Goal: Task Accomplishment & Management: Manage account settings

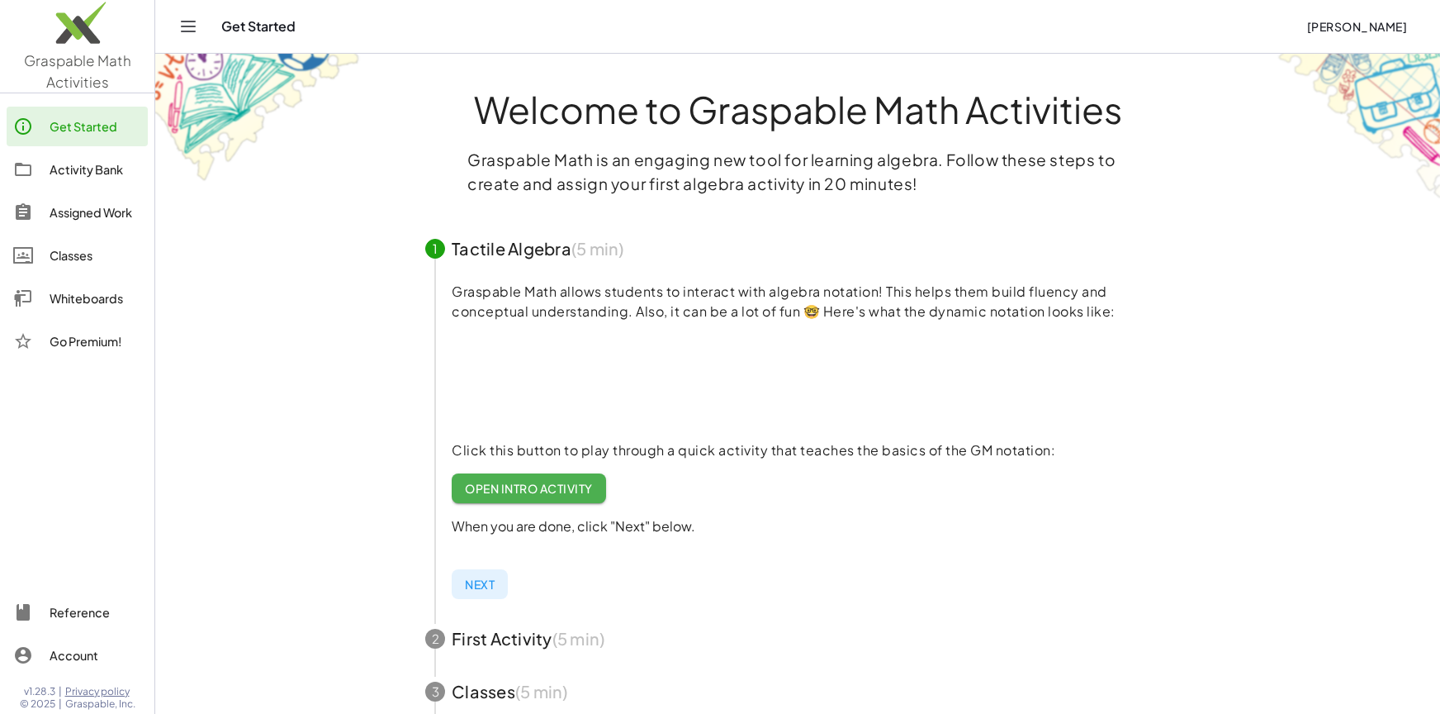
click at [1226, 28] on div "Get Started" at bounding box center [757, 26] width 1072 height 17
click at [1311, 31] on span "[PERSON_NAME]" at bounding box center [1356, 26] width 101 height 15
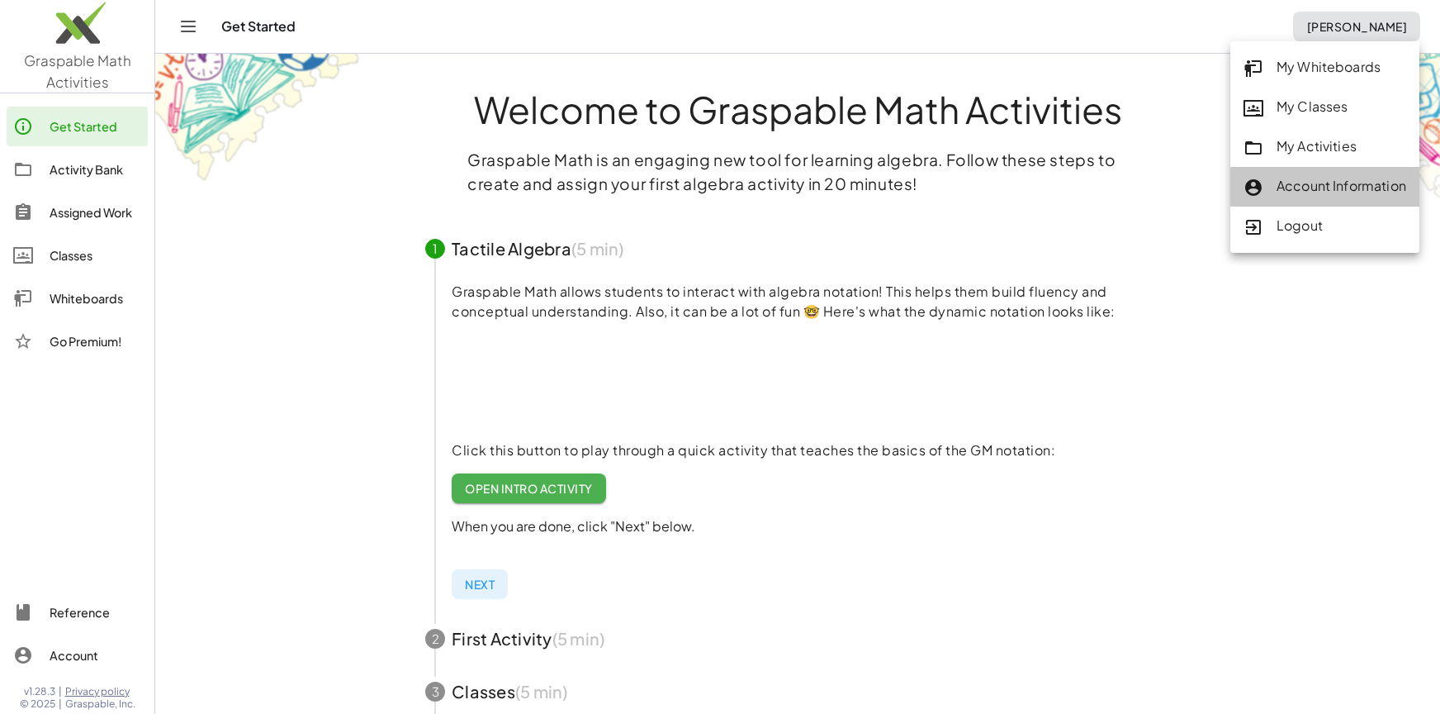
click at [1316, 185] on div "Account Information" at bounding box center [1325, 186] width 163 height 21
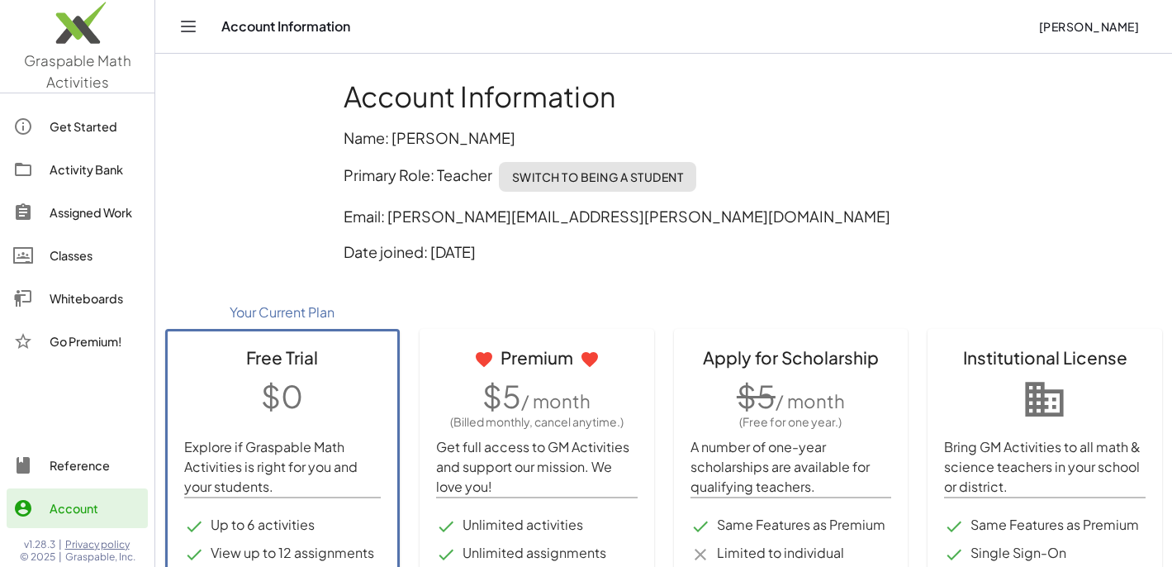
click at [751, 165] on p "Primary Role: Teacher Switch to being a Student" at bounding box center [664, 177] width 641 height 30
click at [71, 50] on img at bounding box center [77, 27] width 154 height 70
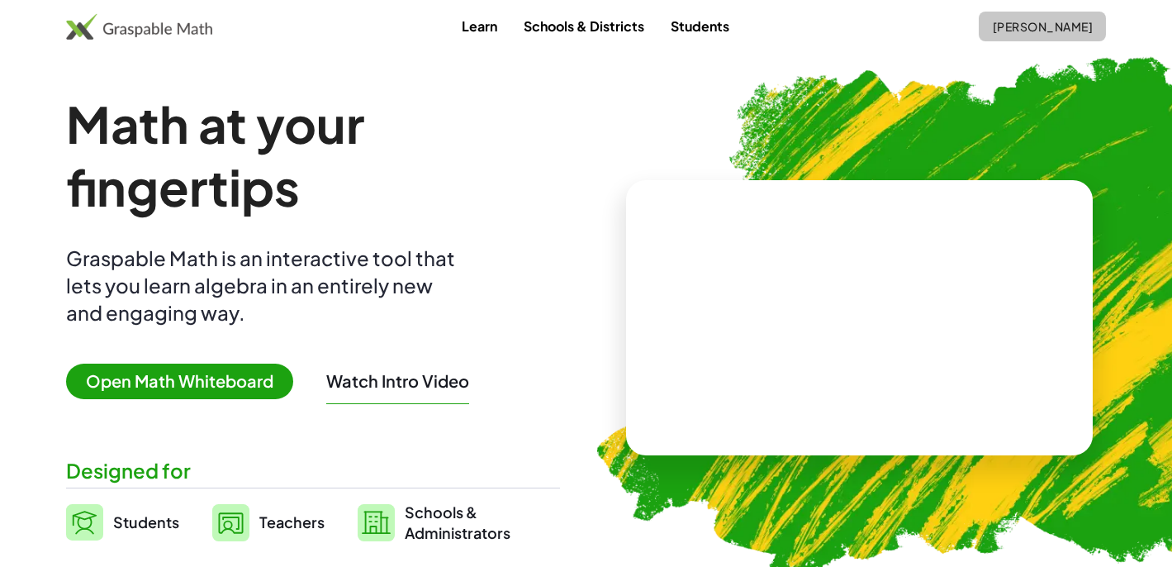
click at [1046, 26] on span "[PERSON_NAME]" at bounding box center [1042, 26] width 101 height 15
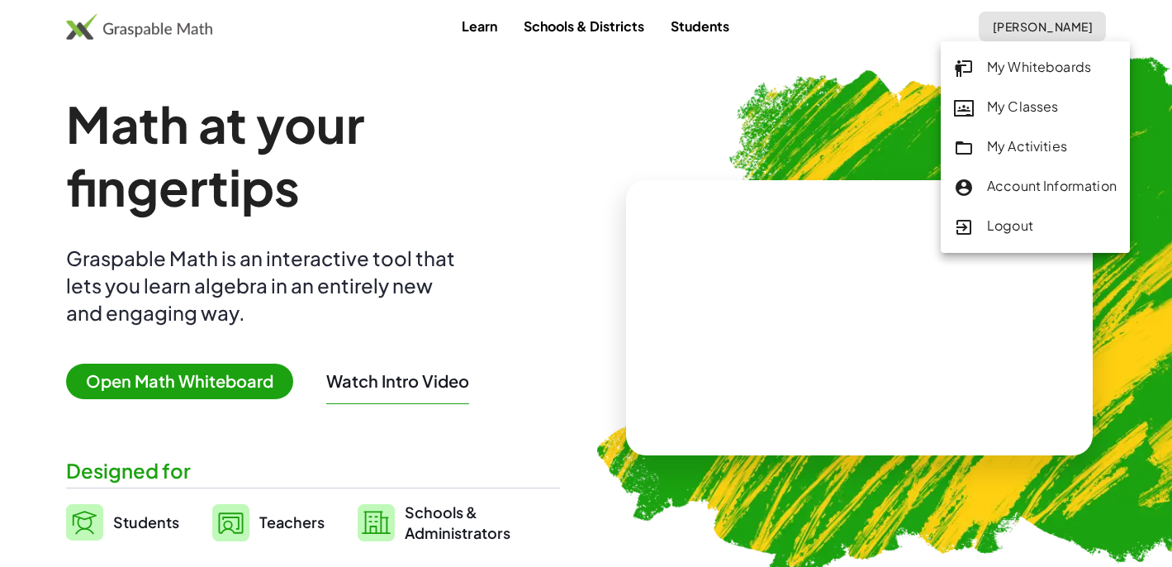
click at [1017, 111] on div "My Classes" at bounding box center [1035, 107] width 163 height 21
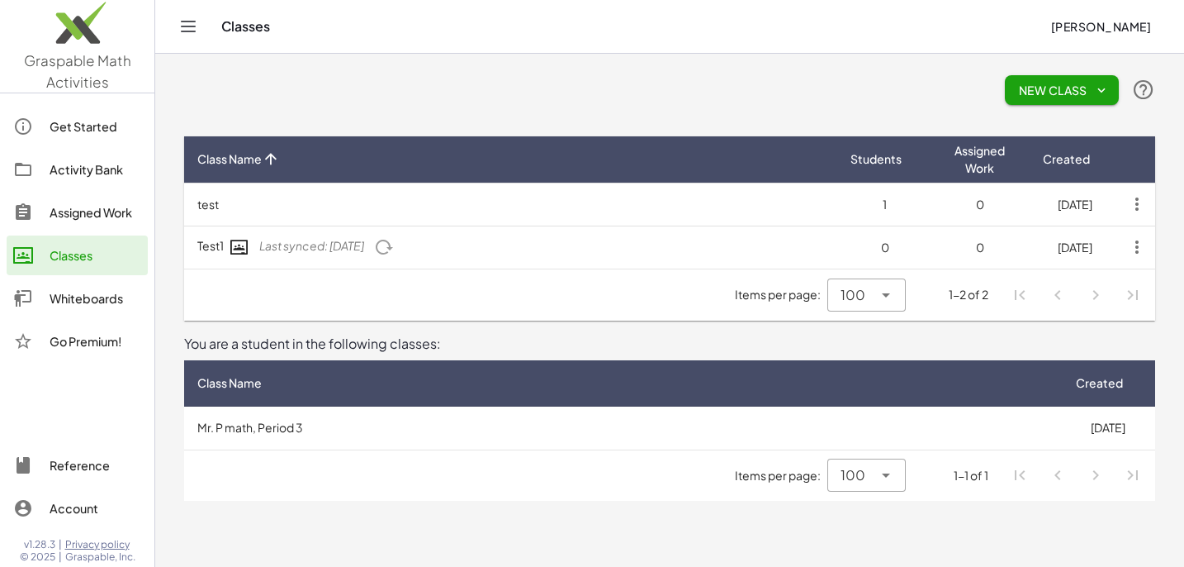
click at [1045, 93] on span "New Class" at bounding box center [1062, 90] width 88 height 15
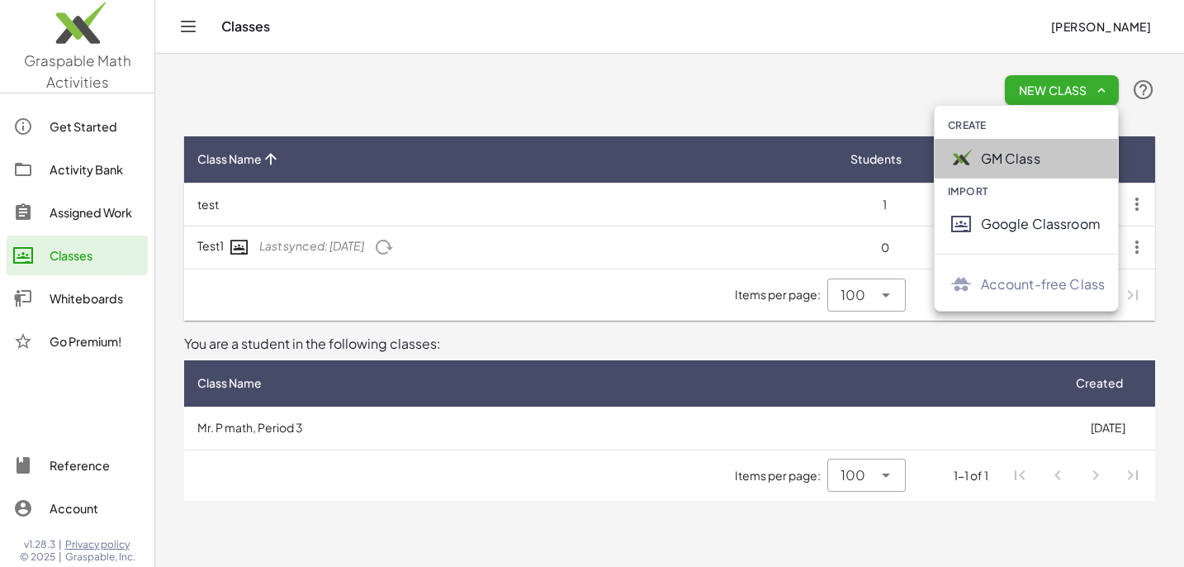
click at [1017, 163] on div "GM Class" at bounding box center [1043, 159] width 125 height 20
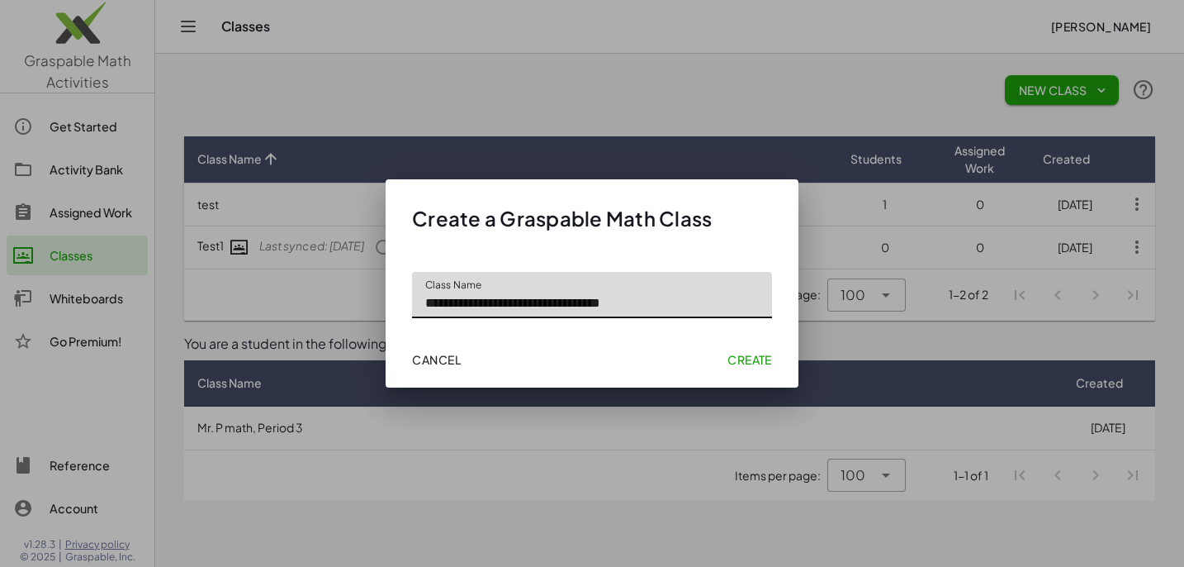
drag, startPoint x: 448, startPoint y: 306, endPoint x: 410, endPoint y: 310, distance: 38.1
click at [410, 310] on div "**********" at bounding box center [592, 288] width 400 height 99
type input "**********"
click at [756, 358] on span "Create" at bounding box center [750, 359] width 45 height 15
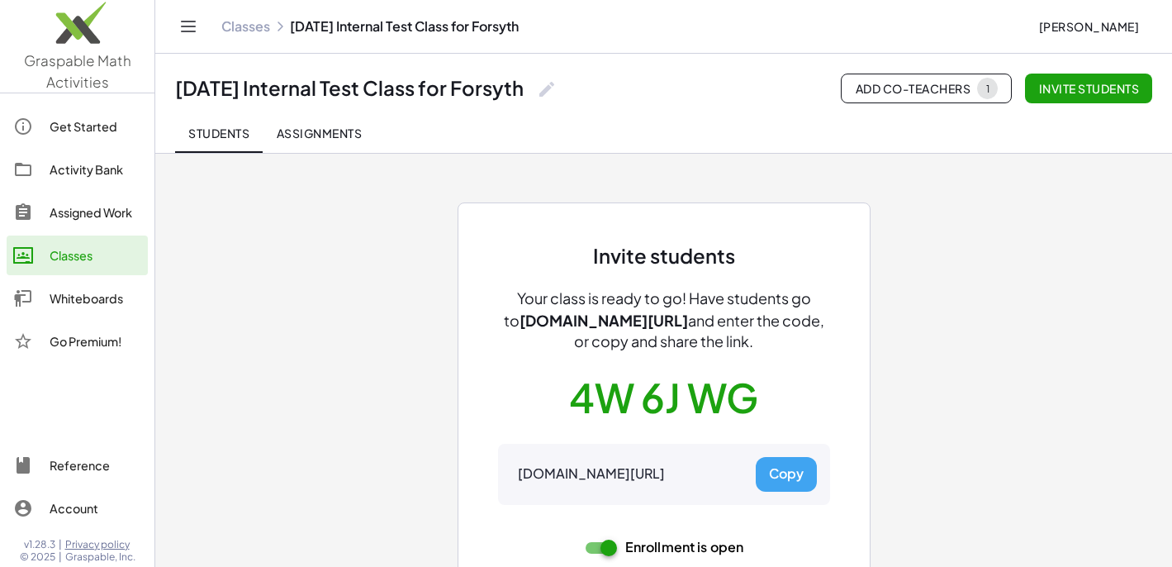
click at [784, 472] on button "Copy" at bounding box center [786, 474] width 61 height 35
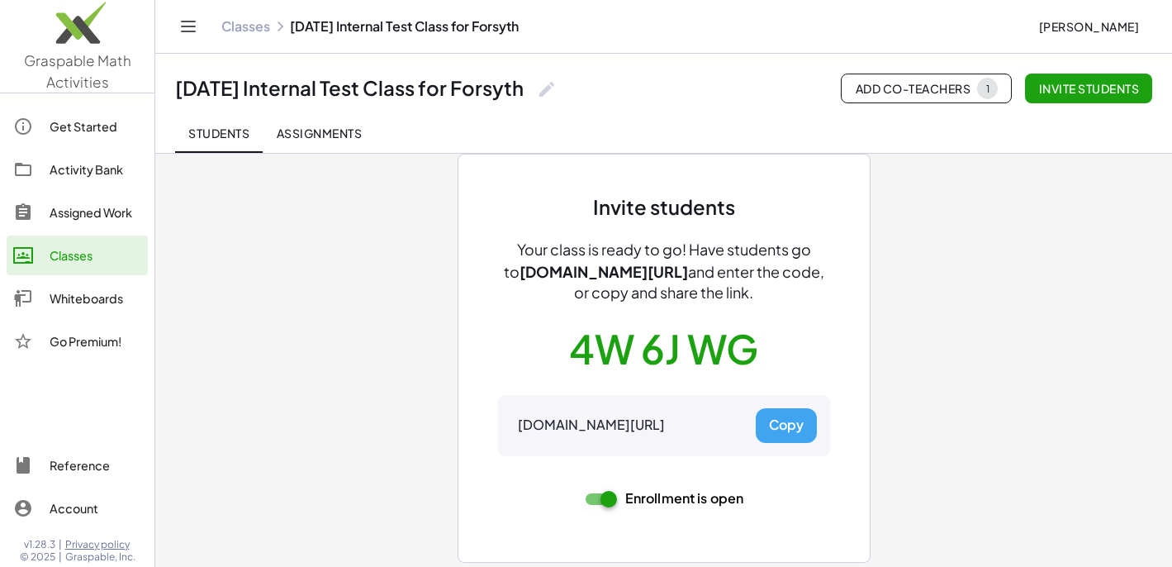
scroll to position [52, 0]
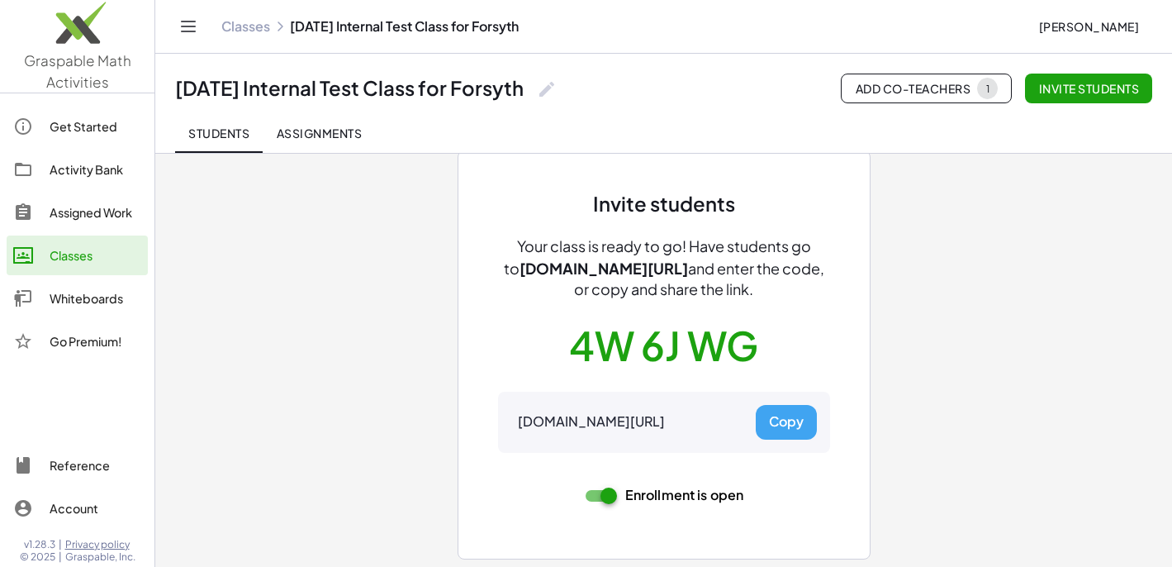
click at [785, 422] on button "Copy" at bounding box center [786, 422] width 61 height 35
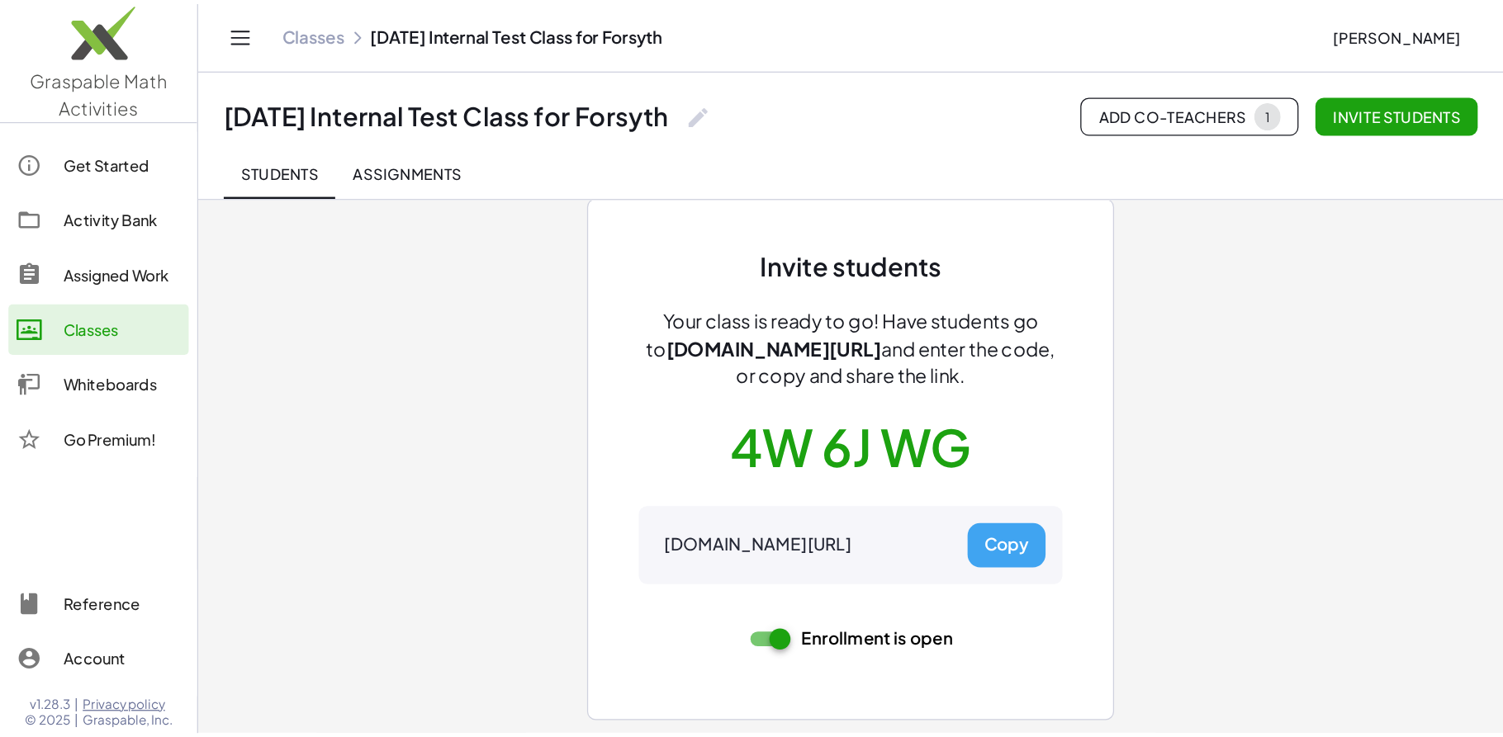
scroll to position [0, 0]
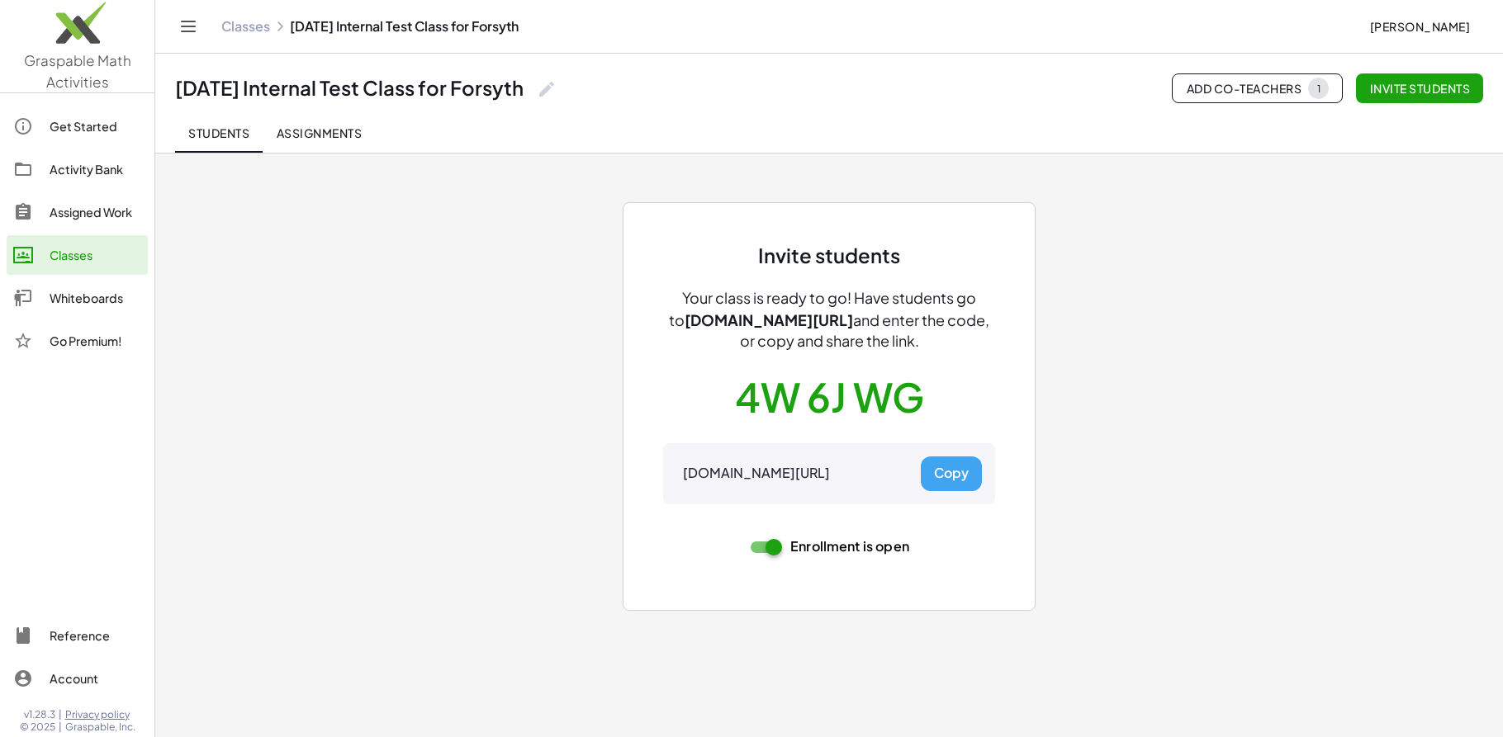
click at [1368, 167] on div "Invite students Your class is ready to go! Have students go to gmacts.com/join-…" at bounding box center [829, 387] width 1348 height 468
click at [1404, 89] on span "Invite students" at bounding box center [1419, 88] width 101 height 15
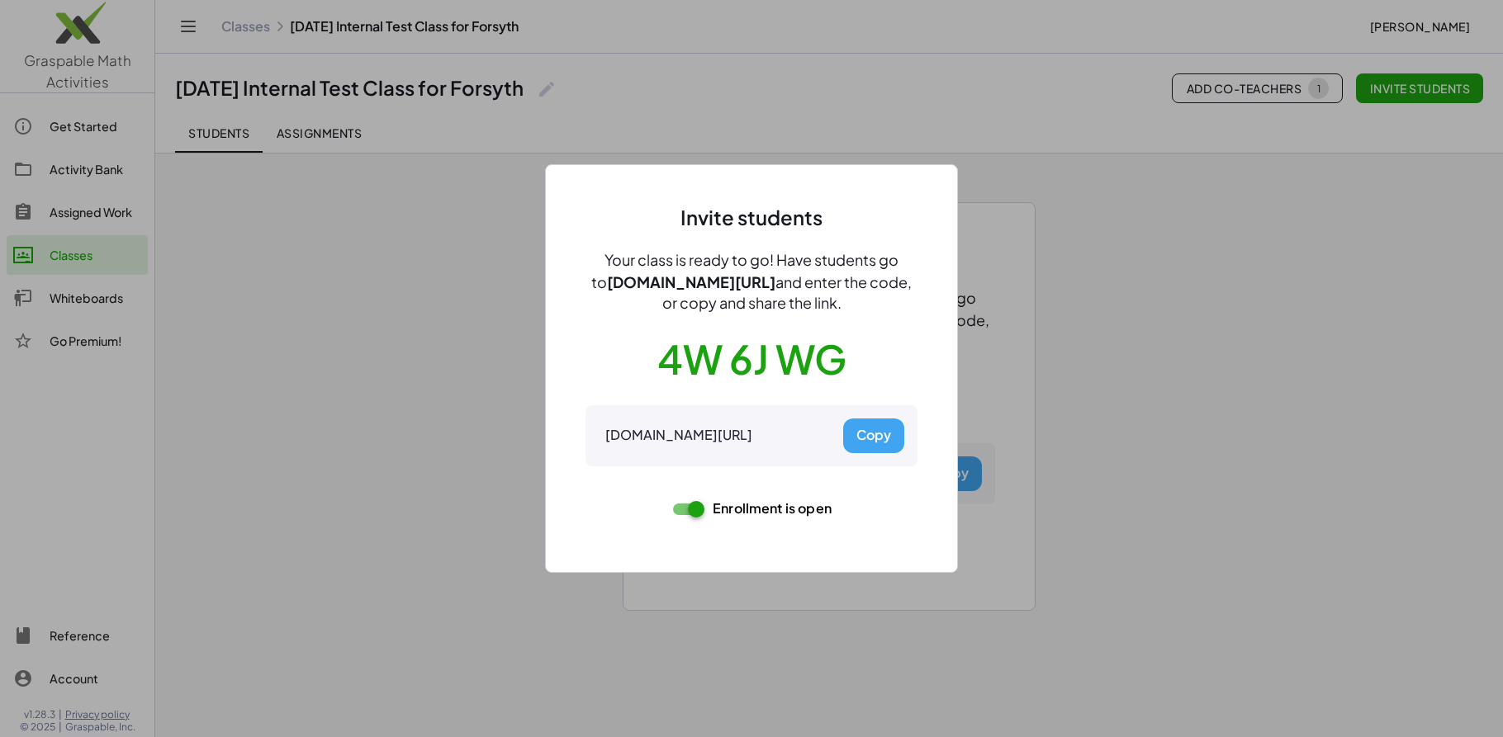
click at [1120, 284] on div at bounding box center [751, 368] width 1503 height 737
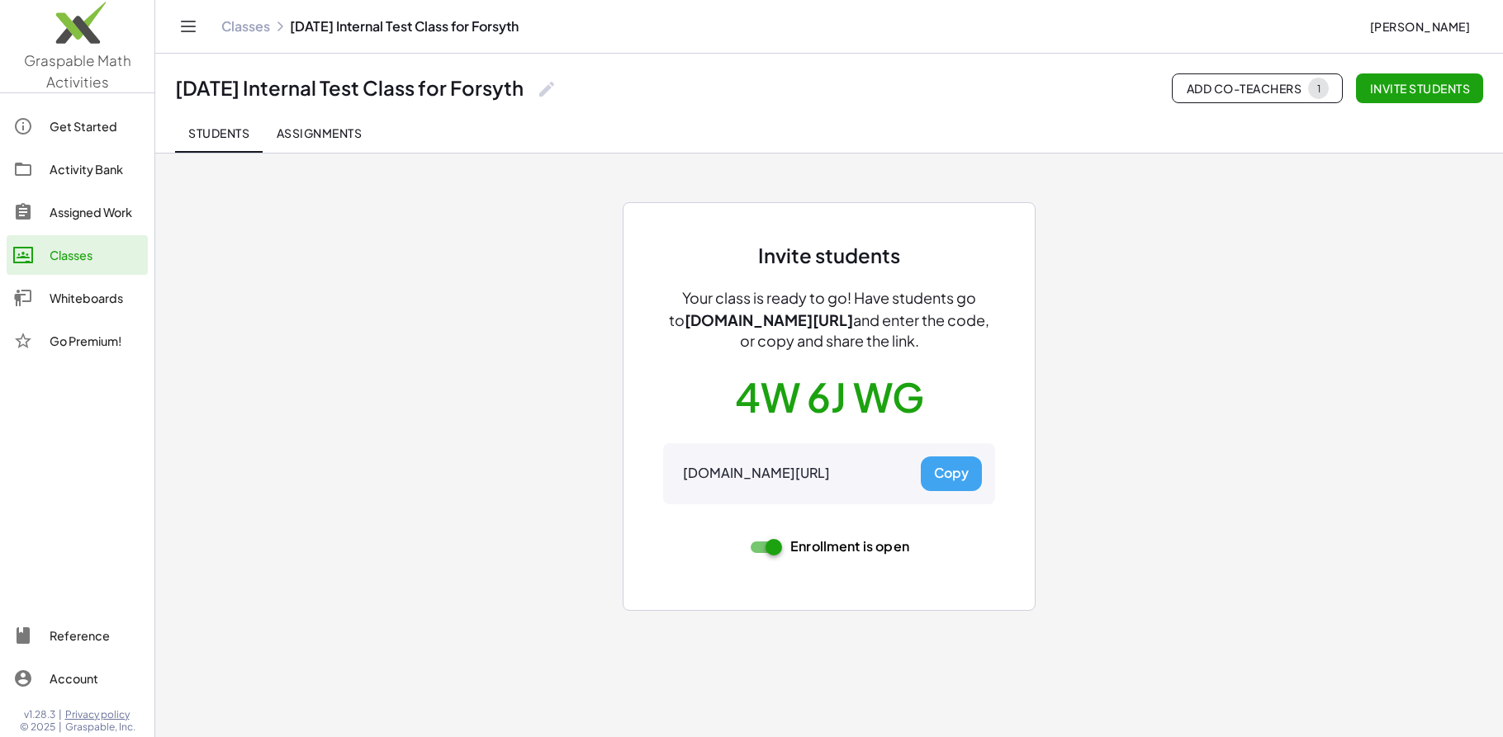
click at [432, 345] on div "Invite students Your class is ready to go! Have students go to gmacts.com/join-…" at bounding box center [829, 387] width 991 height 468
click at [57, 256] on div "Classes" at bounding box center [96, 255] width 92 height 20
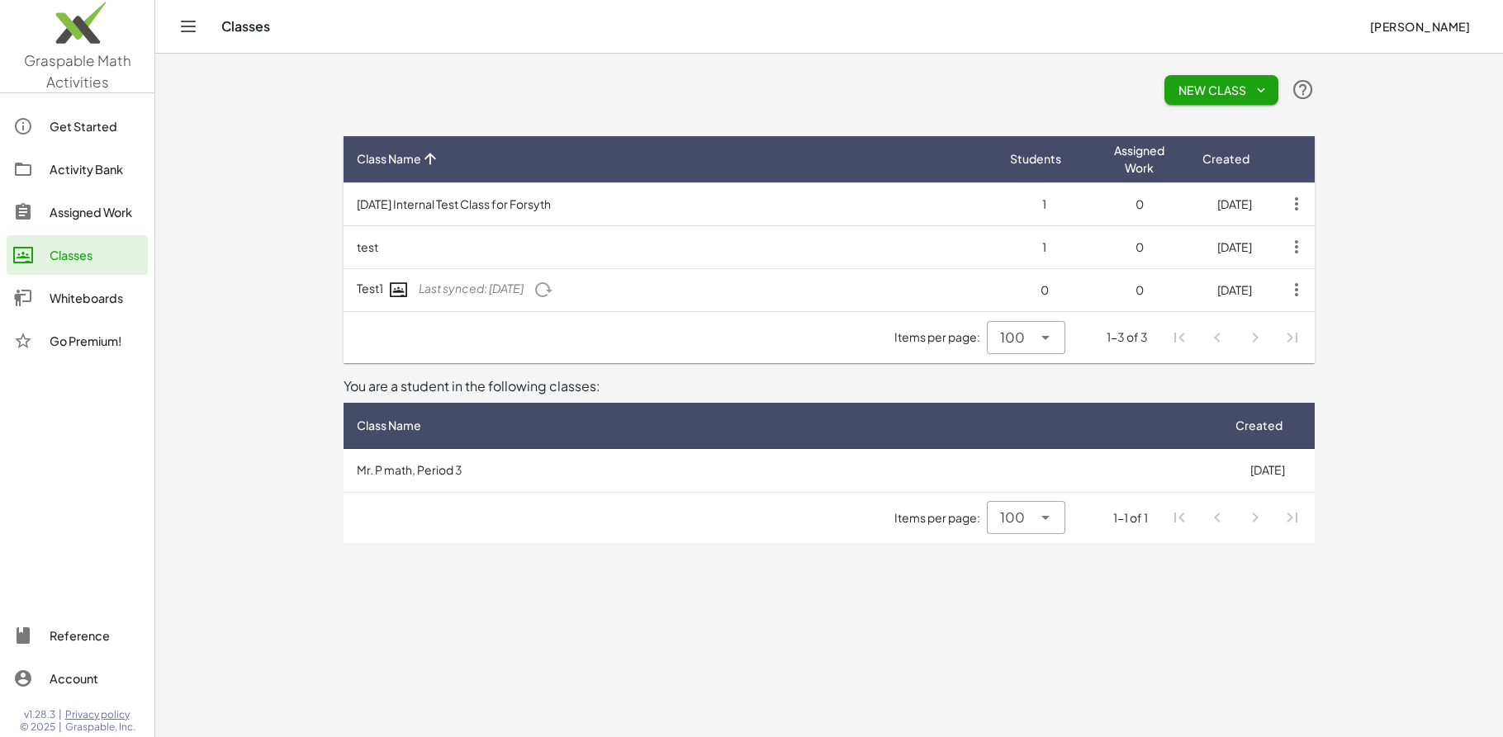
click at [488, 202] on td "[DATE] Internal Test Class for Forsyth" at bounding box center [670, 204] width 653 height 43
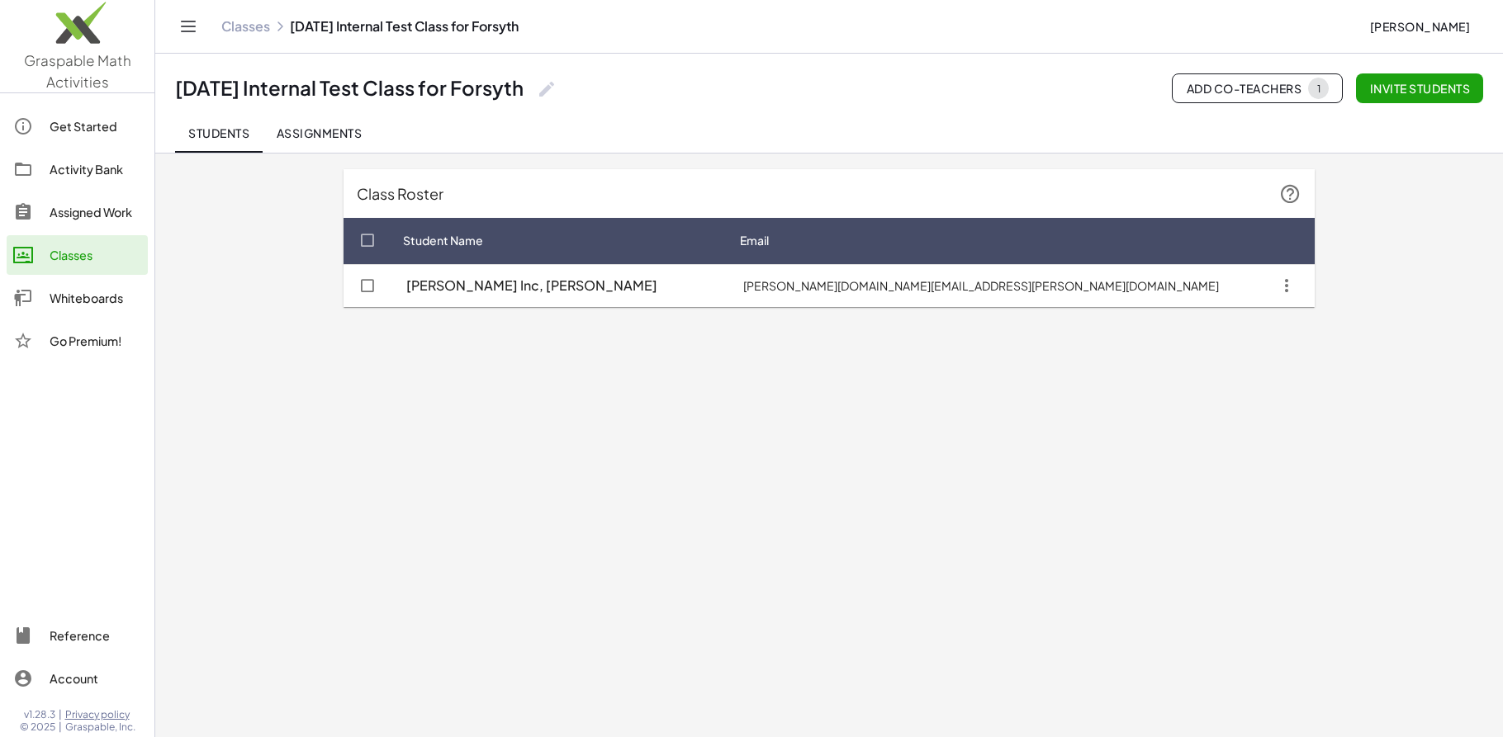
click at [78, 258] on div "Classes" at bounding box center [96, 255] width 92 height 20
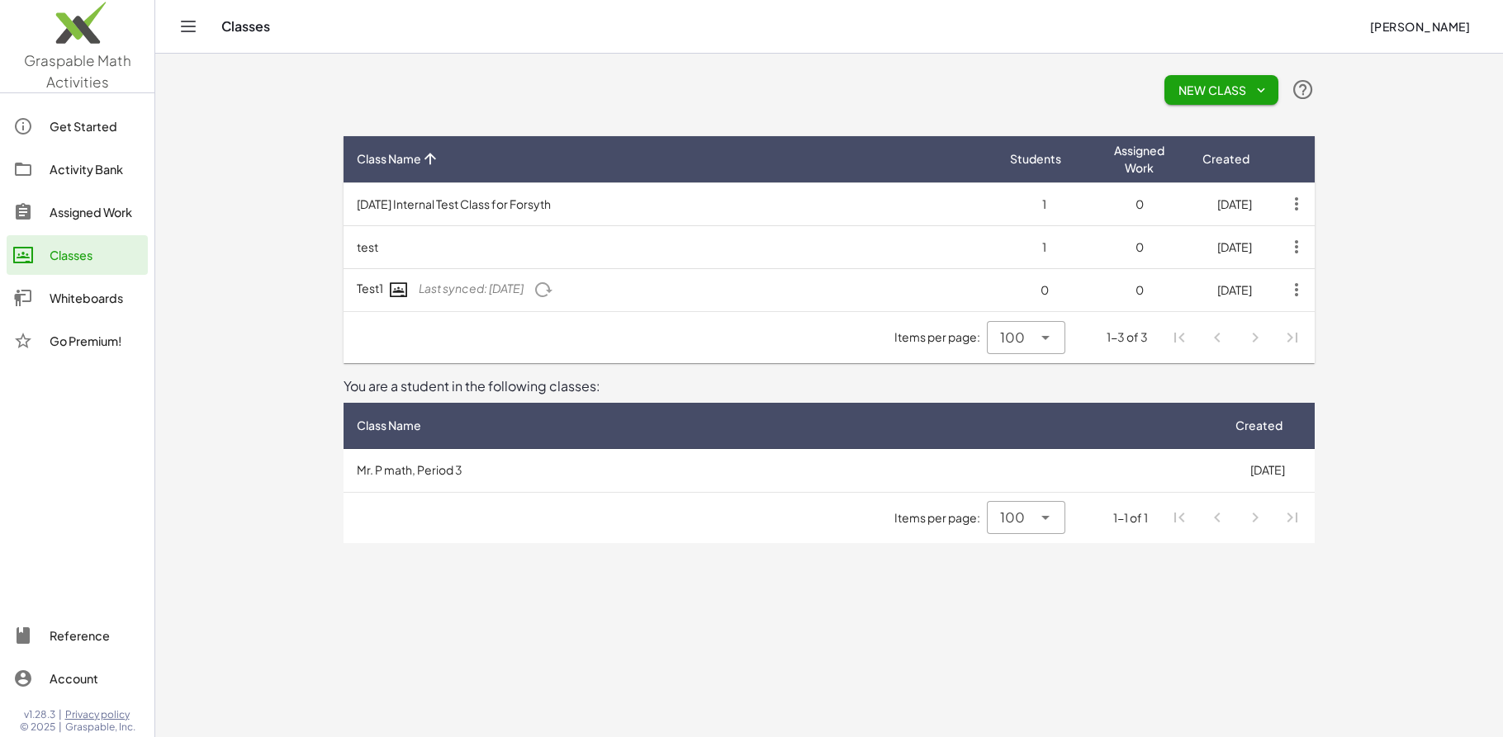
click at [76, 257] on div "Classes" at bounding box center [96, 255] width 92 height 20
click at [1301, 244] on icon "button" at bounding box center [1297, 247] width 30 height 30
click at [1316, 292] on div "Delete Class" at bounding box center [1336, 288] width 82 height 20
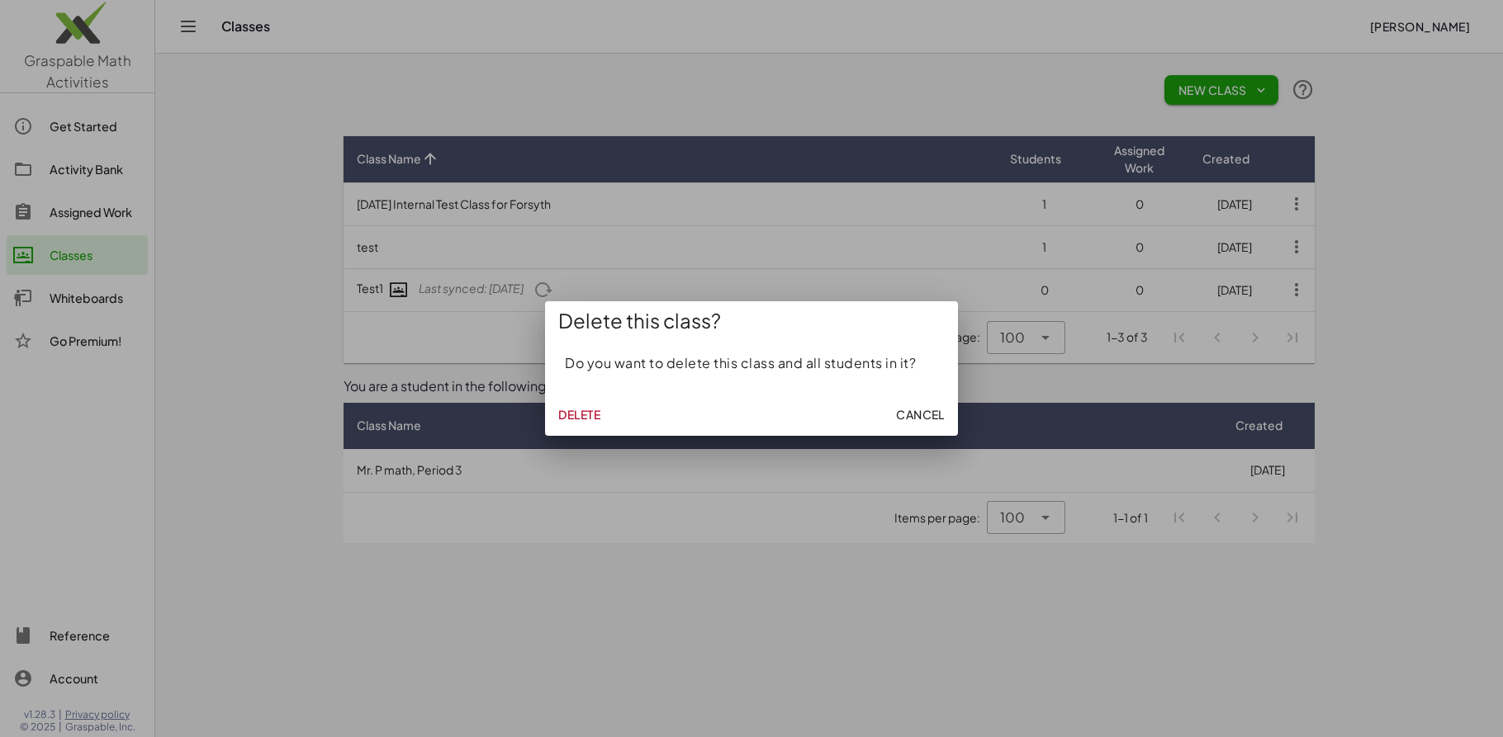
click at [581, 415] on span "Delete" at bounding box center [579, 414] width 42 height 15
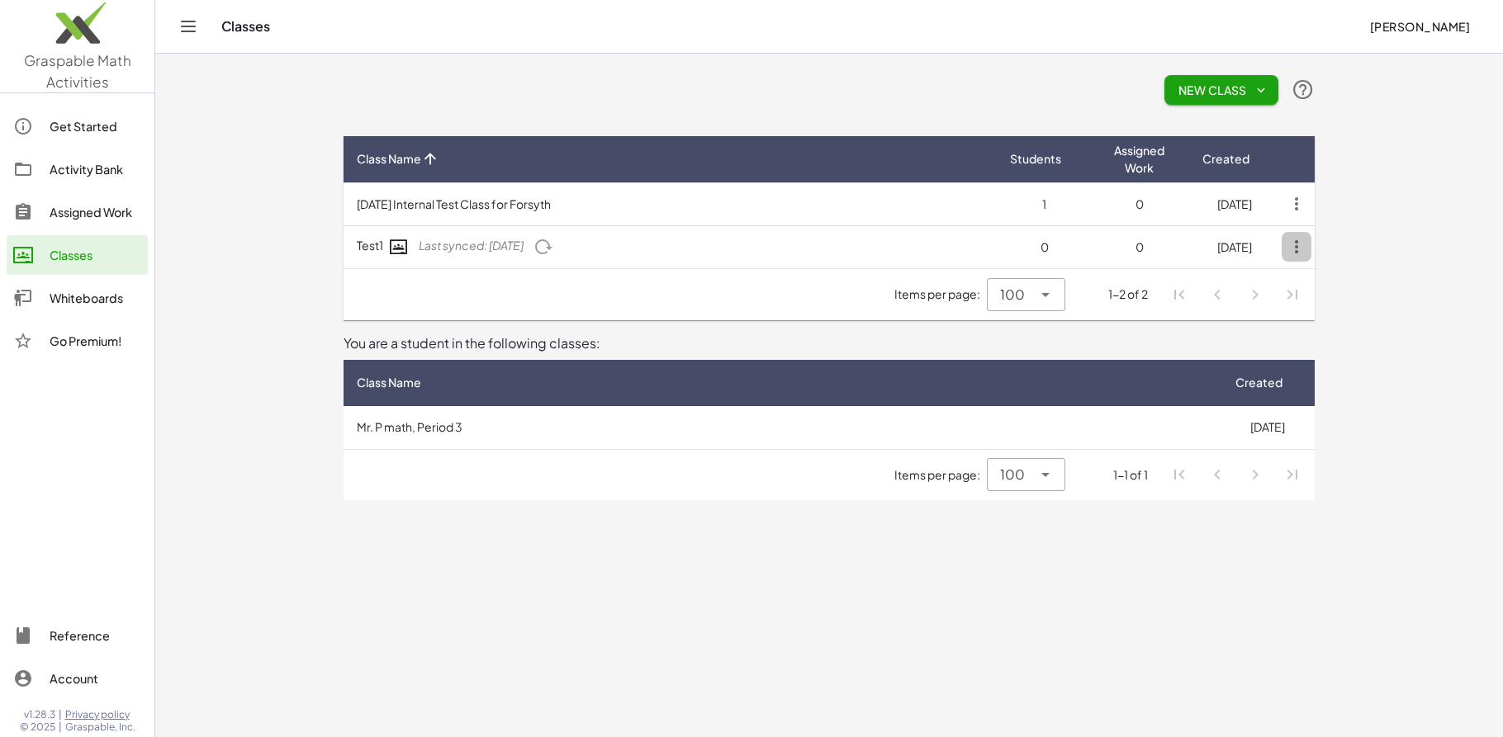
click at [1298, 246] on icon "button" at bounding box center [1297, 247] width 30 height 30
click at [1322, 330] on div "Delete Class" at bounding box center [1352, 328] width 115 height 20
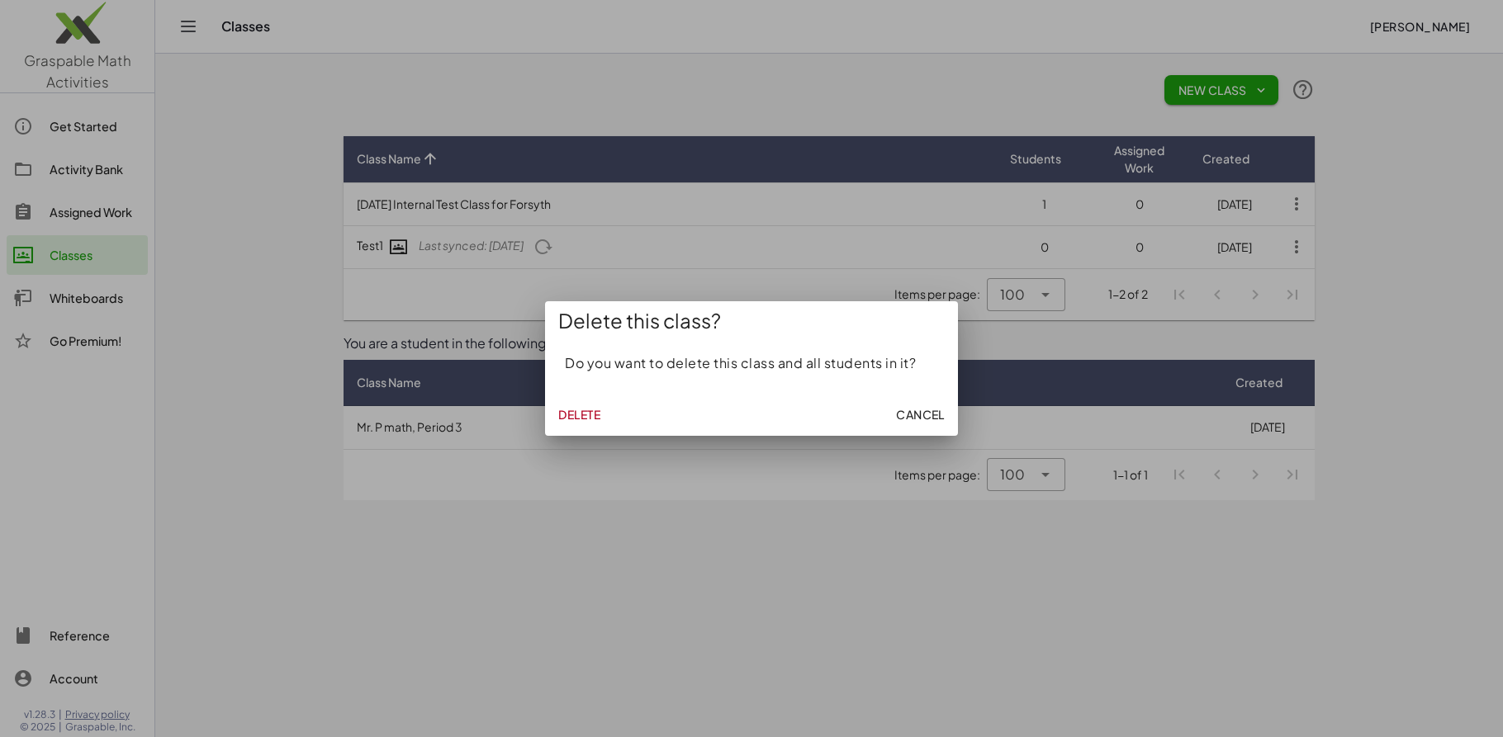
click at [593, 415] on span "Delete" at bounding box center [579, 414] width 42 height 15
